Goal: Learn about a topic

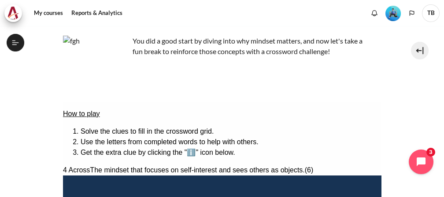
scroll to position [98, 0]
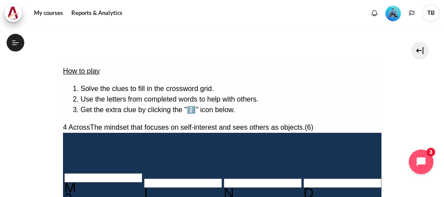
click at [205, 105] on li "Get the extra clue by clicking the "ℹ️" icon below." at bounding box center [230, 110] width 301 height 11
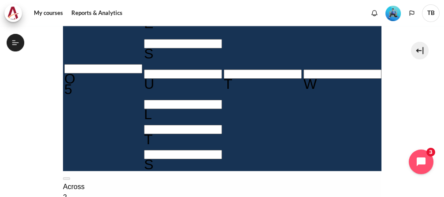
scroll to position [391, 0]
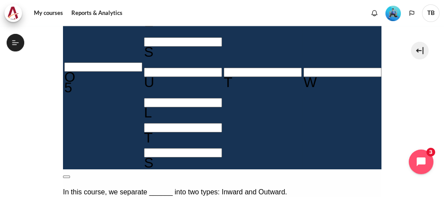
click at [402, 91] on section "My courses OPO VN B2 Lesson 1: Why Mindset Matters Crossword Craze Crossword Cr…" at bounding box center [222, 21] width 431 height 773
click at [70, 176] on button at bounding box center [66, 177] width 7 height 3
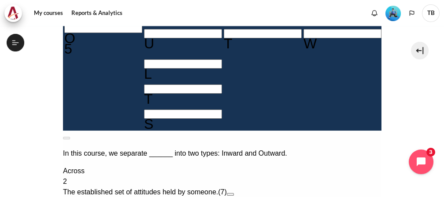
scroll to position [441, 0]
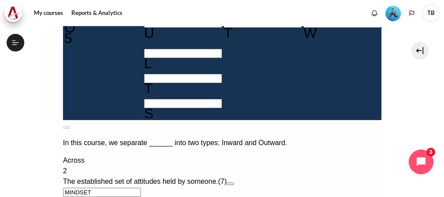
click at [234, 183] on button "Open extra clue for 2 Across. The established set of attitudes held by someone." at bounding box center [229, 184] width 7 height 3
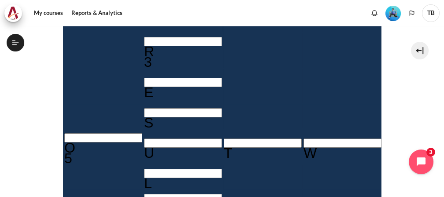
click at [401, 98] on section "My courses OPO VN B2 Lesson 1: Why Mindset Matters Crossword Craze Crossword Cr…" at bounding box center [222, 92] width 431 height 773
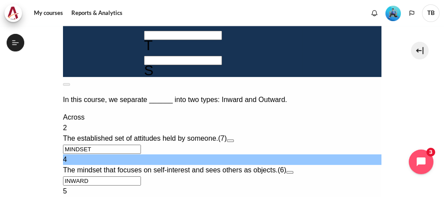
scroll to position [494, 0]
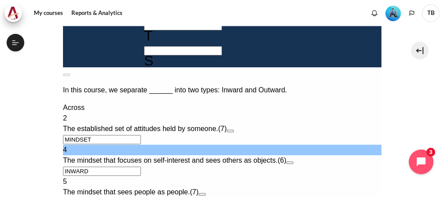
click at [293, 162] on button "Open extra clue for 4 Across. The mindset that focuses on self-interest and see…" at bounding box center [289, 163] width 7 height 3
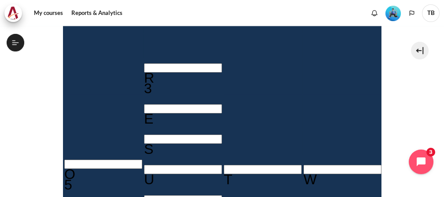
scroll to position [343, 0]
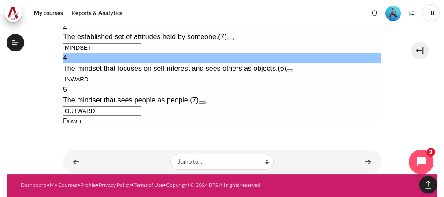
scroll to position [630, 0]
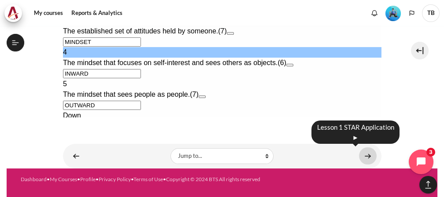
click at [363, 155] on link "Content" at bounding box center [368, 156] width 18 height 17
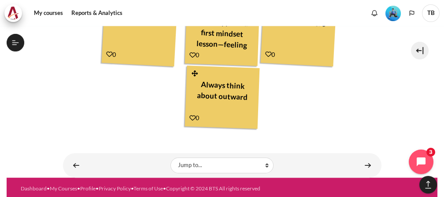
scroll to position [819, 0]
